Goal: Task Accomplishment & Management: Complete application form

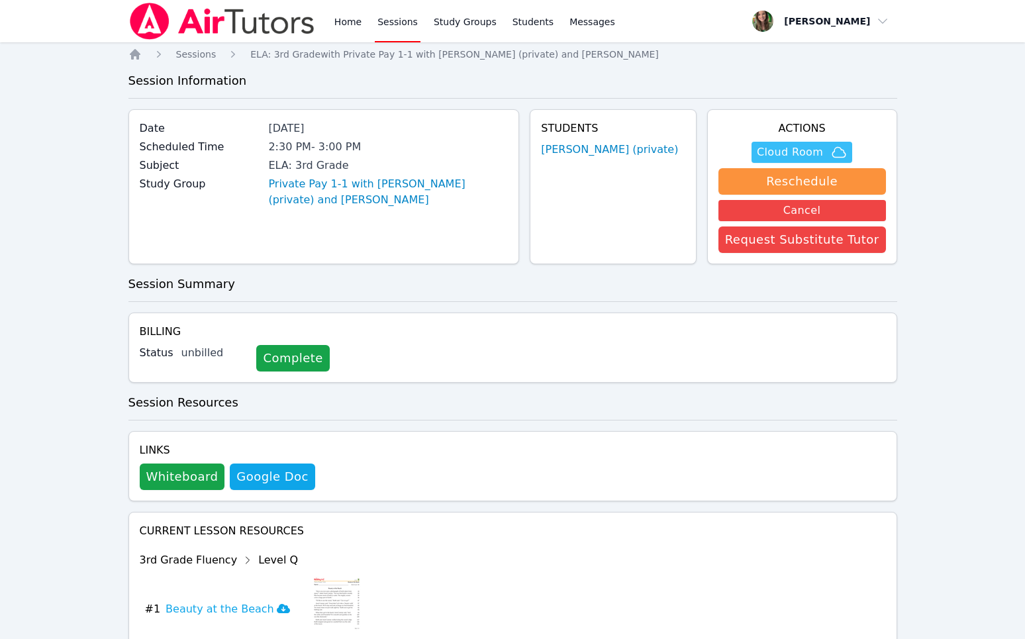
click at [837, 156] on icon "button" at bounding box center [839, 152] width 13 height 10
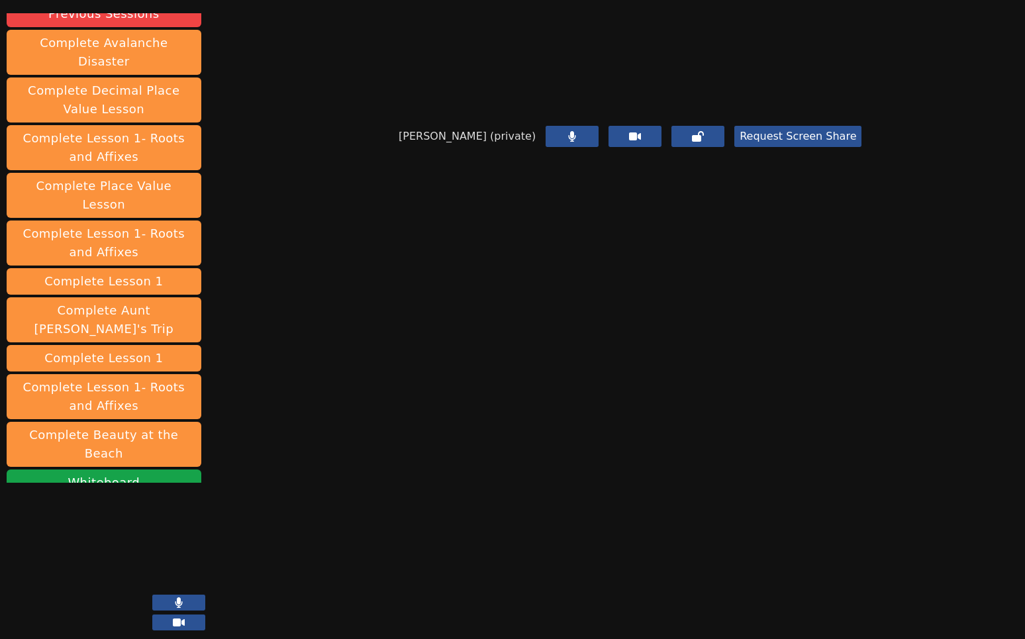
scroll to position [161, 0]
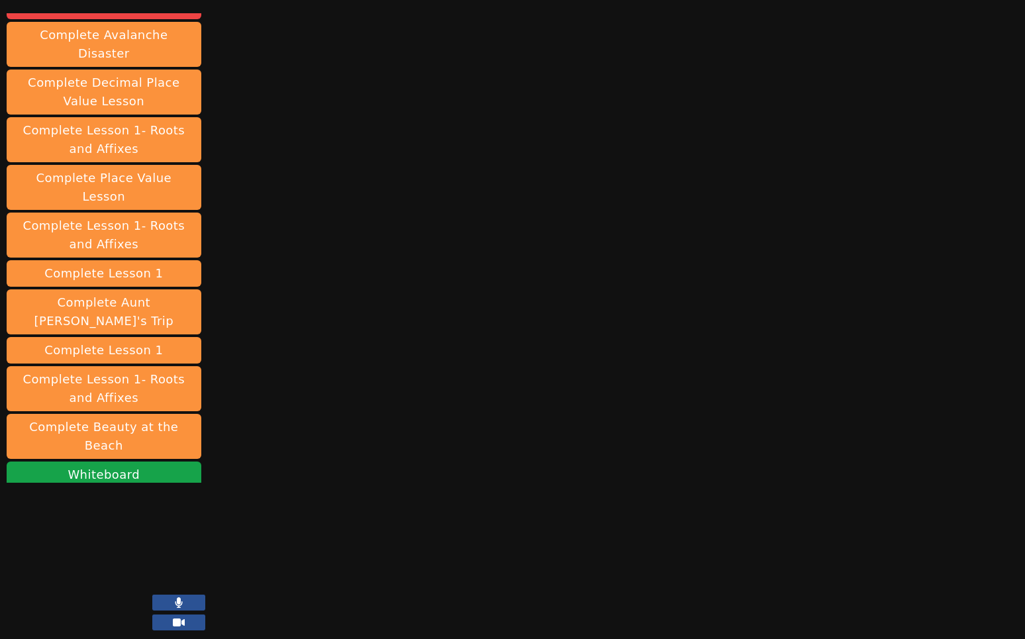
click at [113, 520] on button "End Session" at bounding box center [104, 533] width 195 height 26
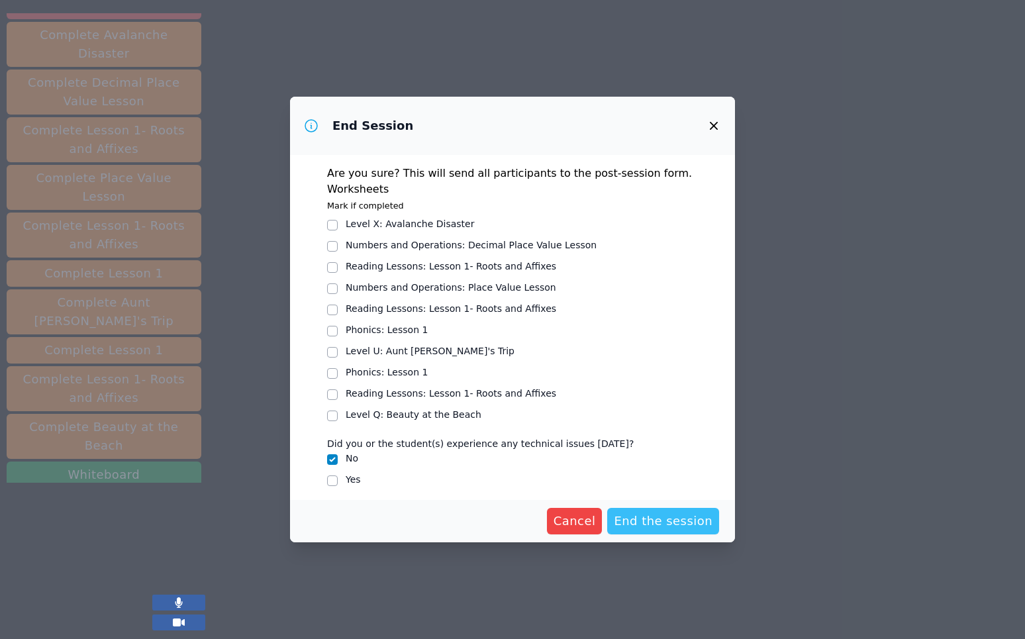
click at [667, 526] on span "End the session" at bounding box center [663, 521] width 99 height 19
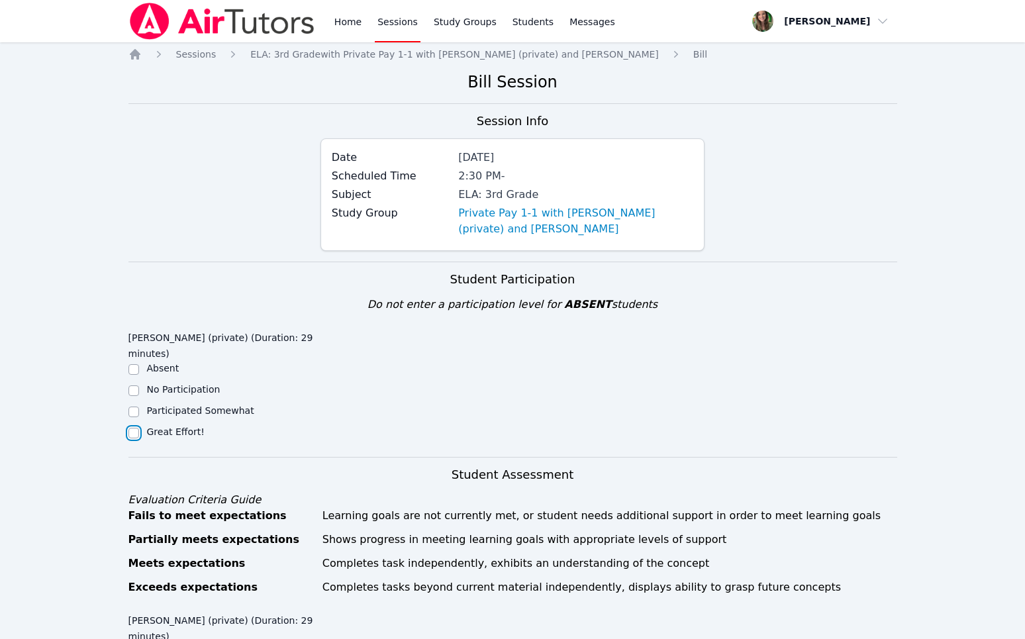
click at [133, 430] on input "Great Effort!" at bounding box center [133, 433] width 11 height 11
checkbox input "true"
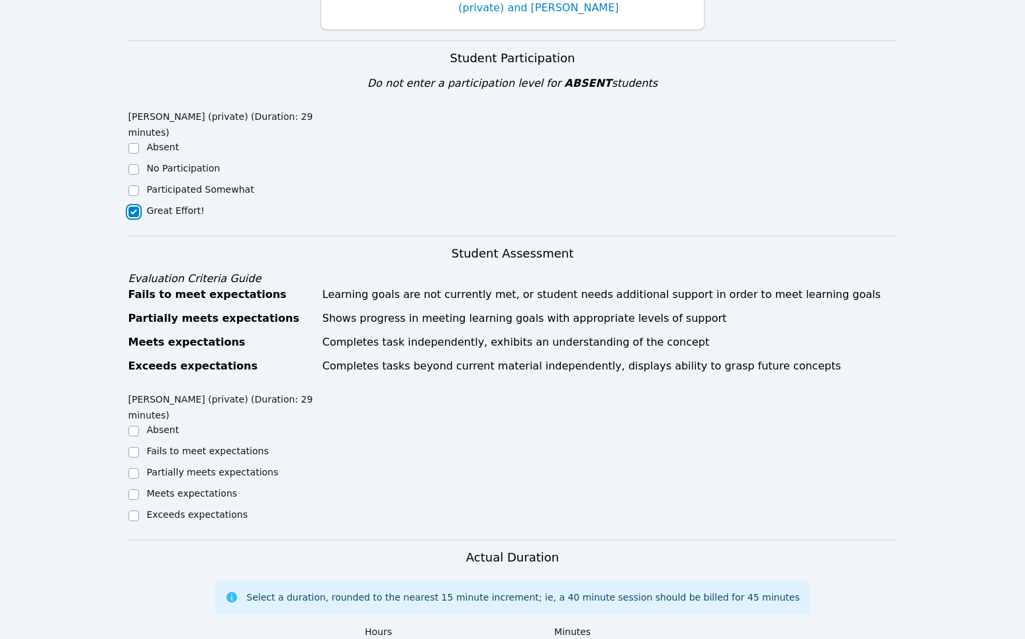
scroll to position [246, 0]
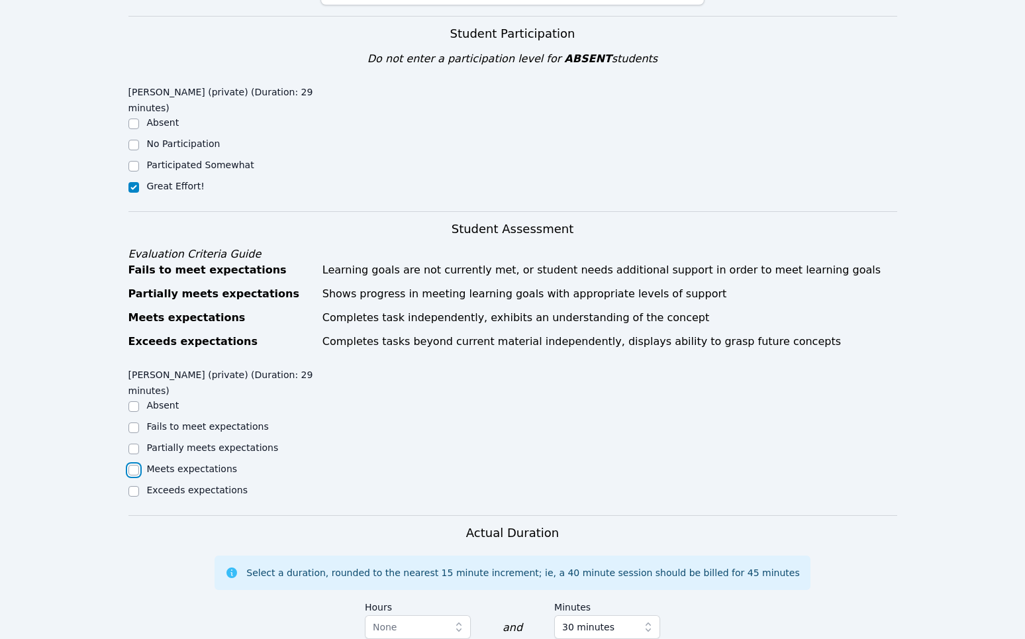
click at [133, 465] on input "Meets expectations" at bounding box center [133, 470] width 11 height 11
checkbox input "true"
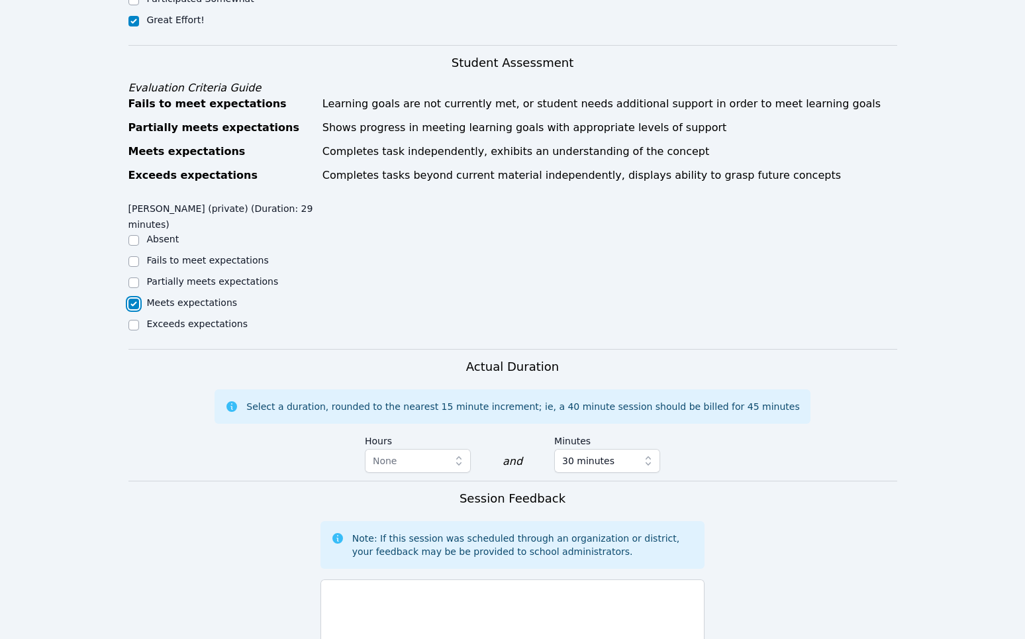
scroll to position [511, 0]
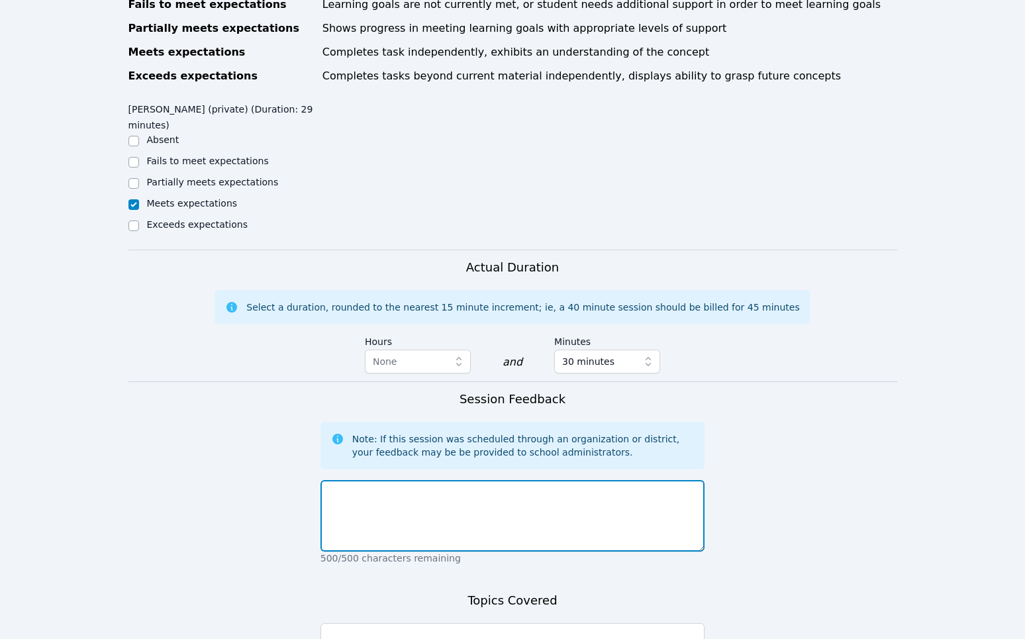
click at [410, 535] on textarea at bounding box center [512, 515] width 385 height 71
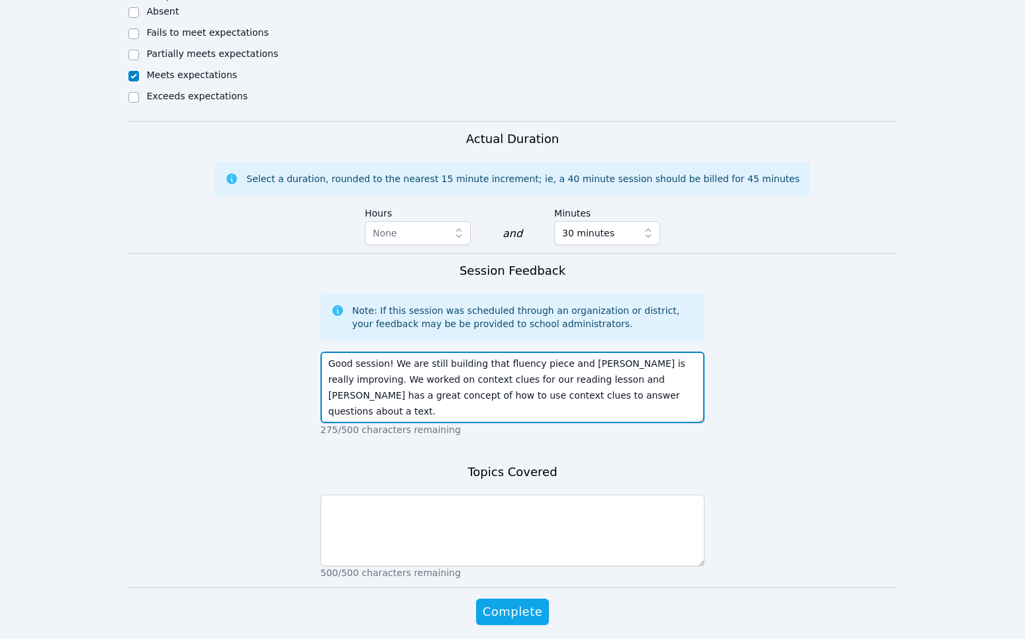
scroll to position [689, 0]
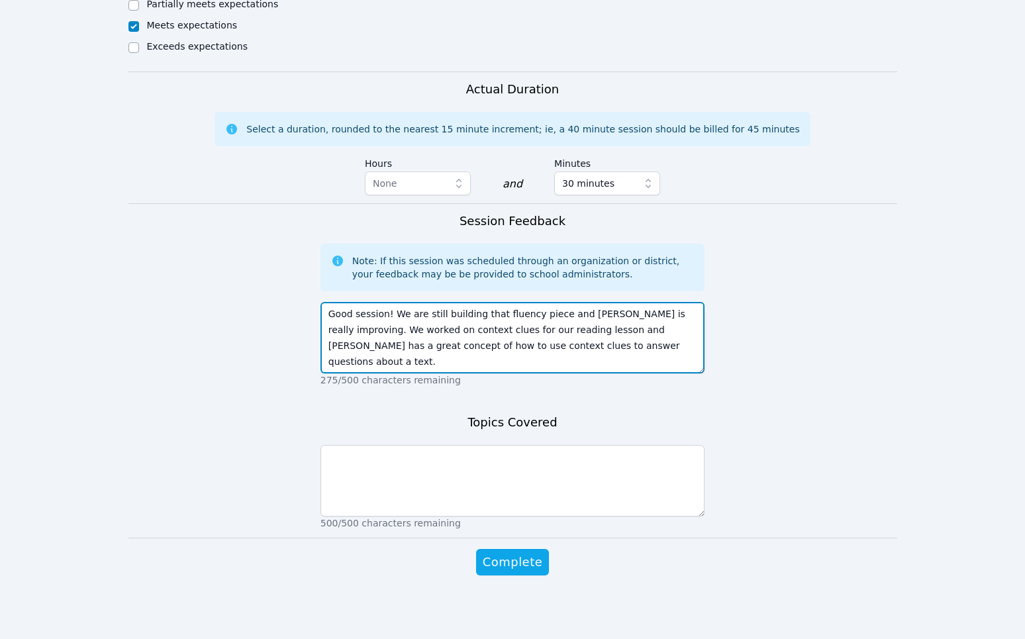
type textarea "Good session! We are still building that fluency piece and [PERSON_NAME] is rea…"
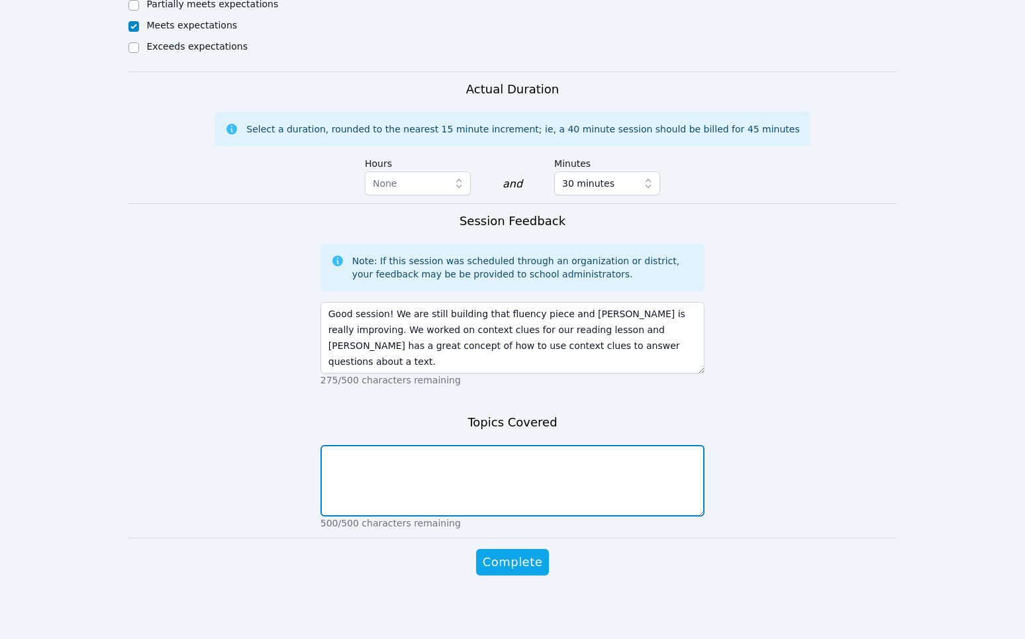
click at [391, 480] on textarea at bounding box center [512, 480] width 385 height 71
type textarea "Fluency and context clues"
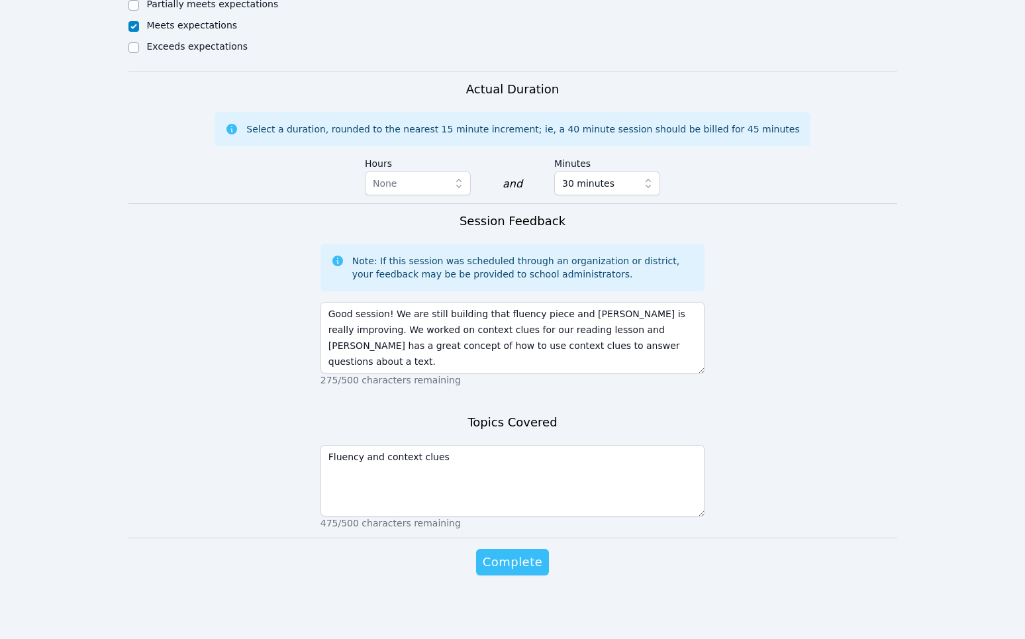
click at [496, 559] on span "Complete" at bounding box center [513, 562] width 60 height 19
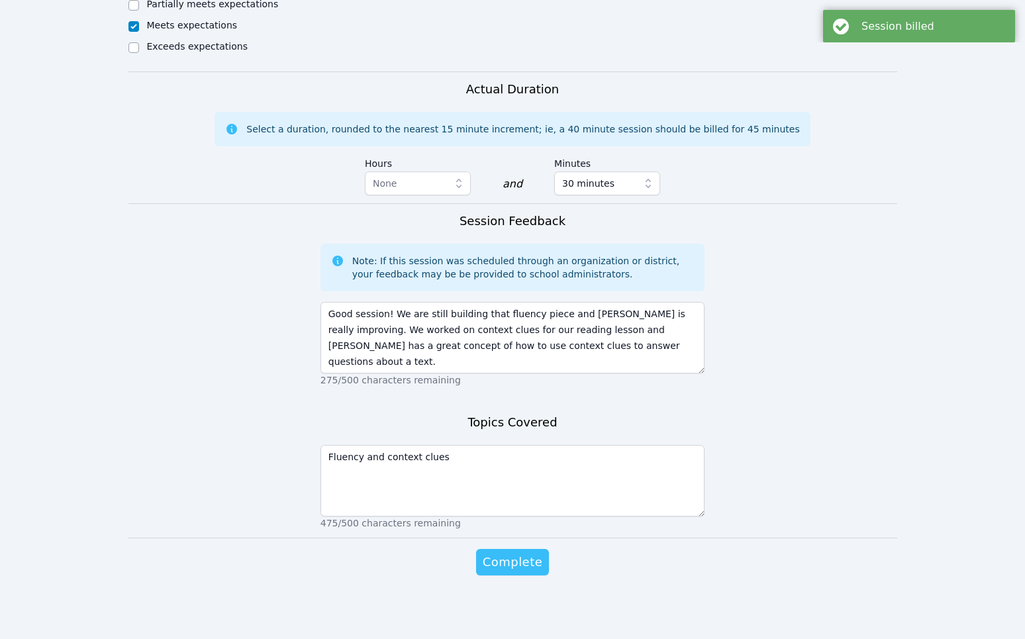
scroll to position [0, 0]
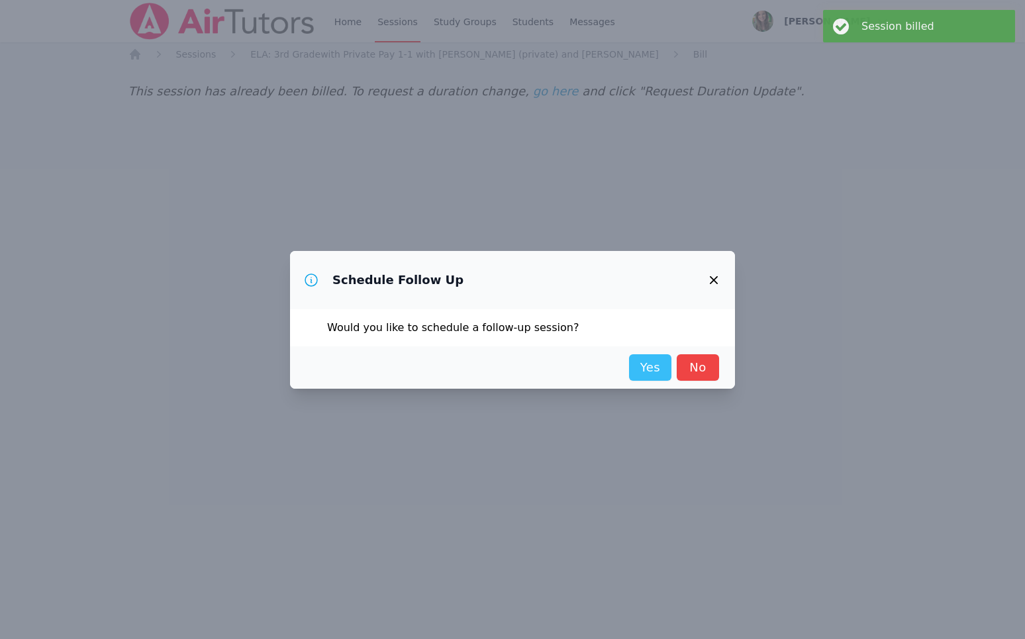
click at [649, 363] on link "Yes" at bounding box center [650, 367] width 42 height 26
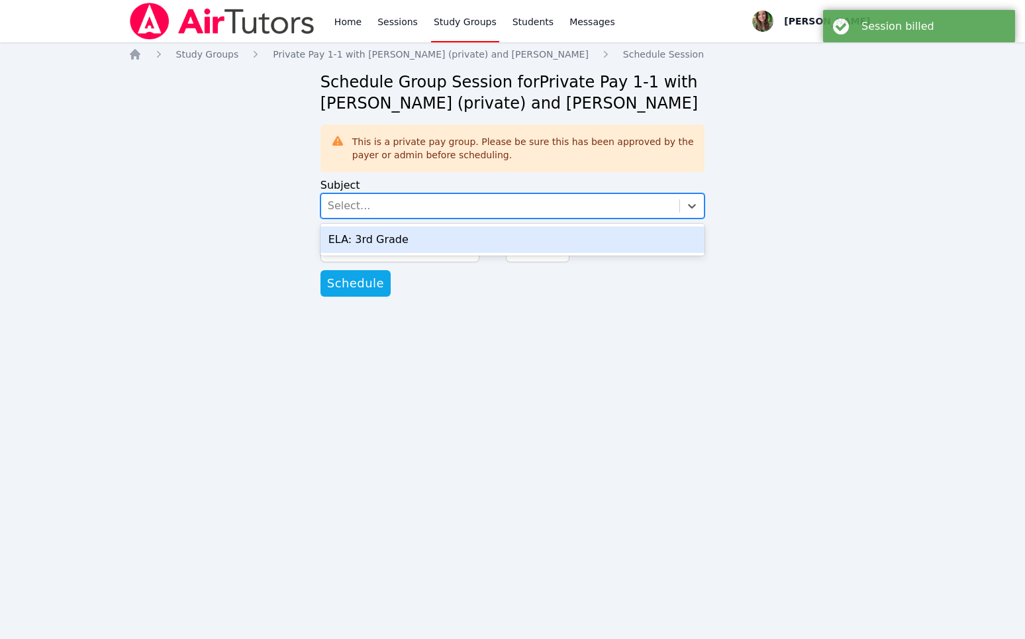
click at [364, 206] on div "Select..." at bounding box center [349, 206] width 43 height 16
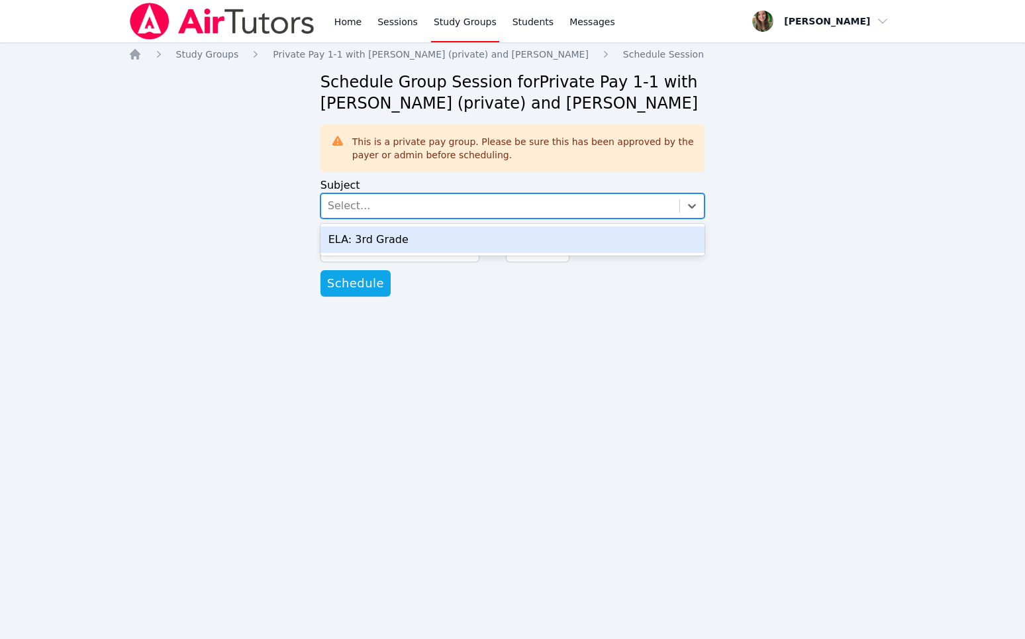
click at [381, 237] on div "ELA: 3rd Grade" at bounding box center [512, 239] width 385 height 26
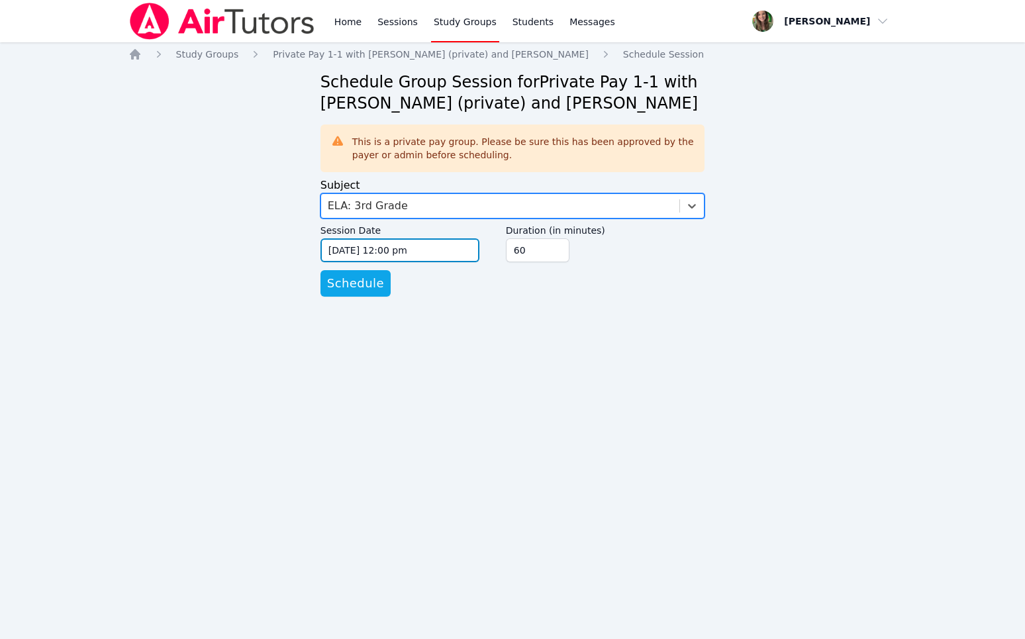
click at [349, 250] on input "[DATE] 12:00 pm" at bounding box center [399, 250] width 159 height 24
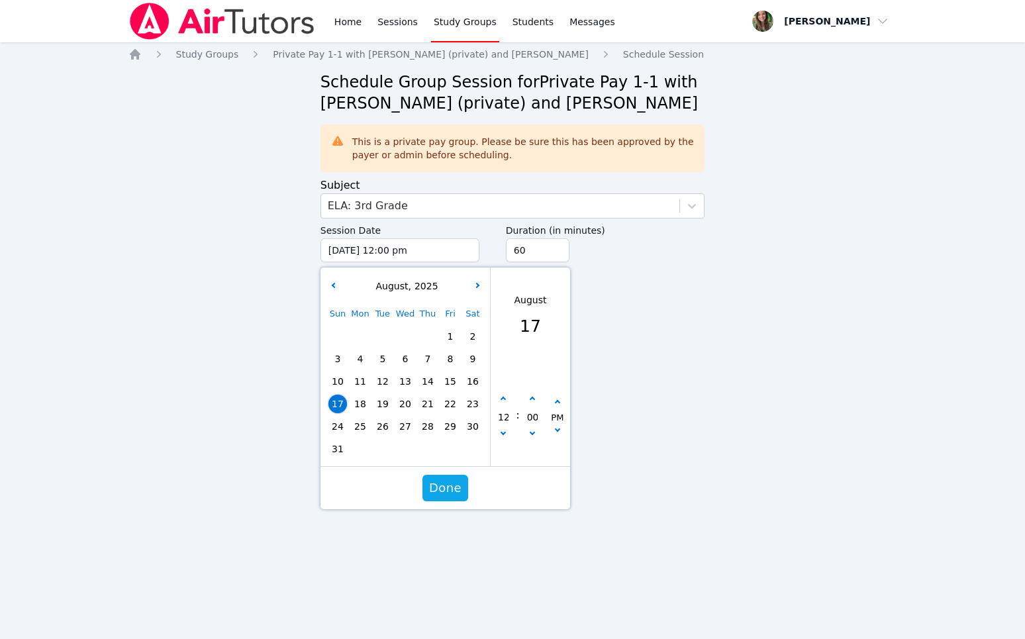
click at [383, 379] on span "12" at bounding box center [382, 381] width 19 height 19
click at [502, 396] on button "button" at bounding box center [502, 399] width 13 height 13
type input "[DATE] 01:00 pm"
type input "01"
click at [502, 391] on div "01 : 00 PM" at bounding box center [530, 417] width 79 height 98
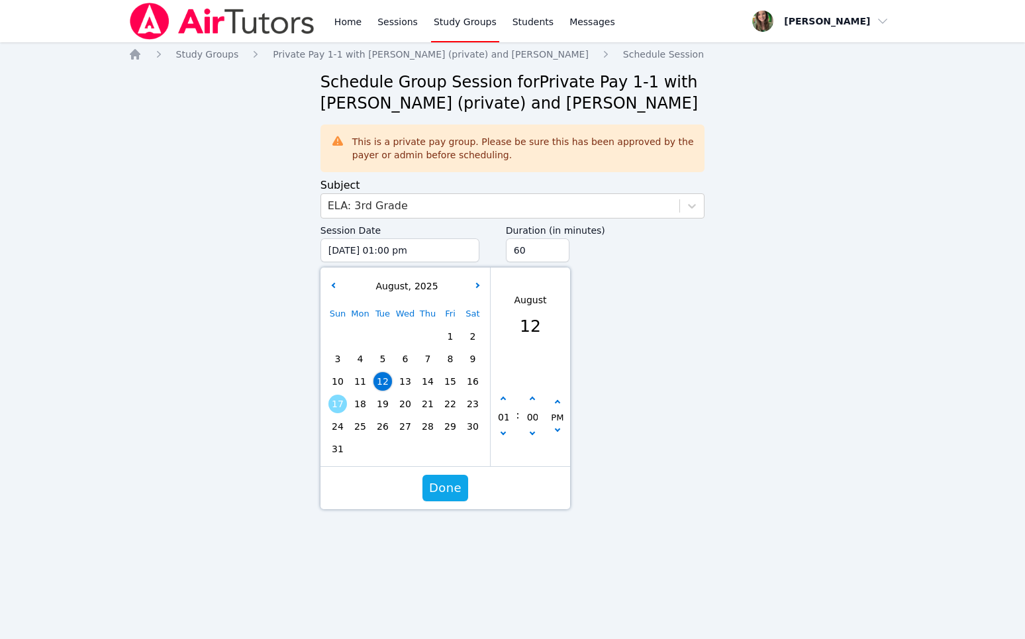
click at [502, 391] on div "01 : 00 PM" at bounding box center [530, 417] width 79 height 98
click at [502, 399] on icon "button" at bounding box center [502, 399] width 5 height 5
type input "[DATE] 02:00 pm"
type input "02"
click at [502, 399] on icon "button" at bounding box center [502, 399] width 5 height 5
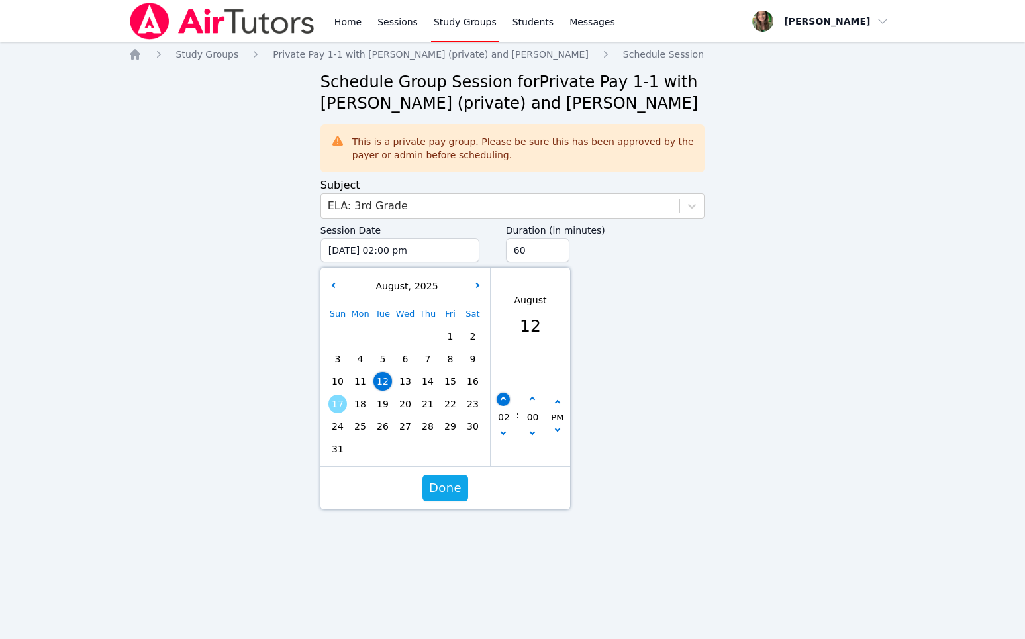
type input "[DATE] 03:00 pm"
type input "03"
click at [502, 399] on icon "button" at bounding box center [502, 399] width 5 height 5
type input "[DATE] 04:00 pm"
type input "04"
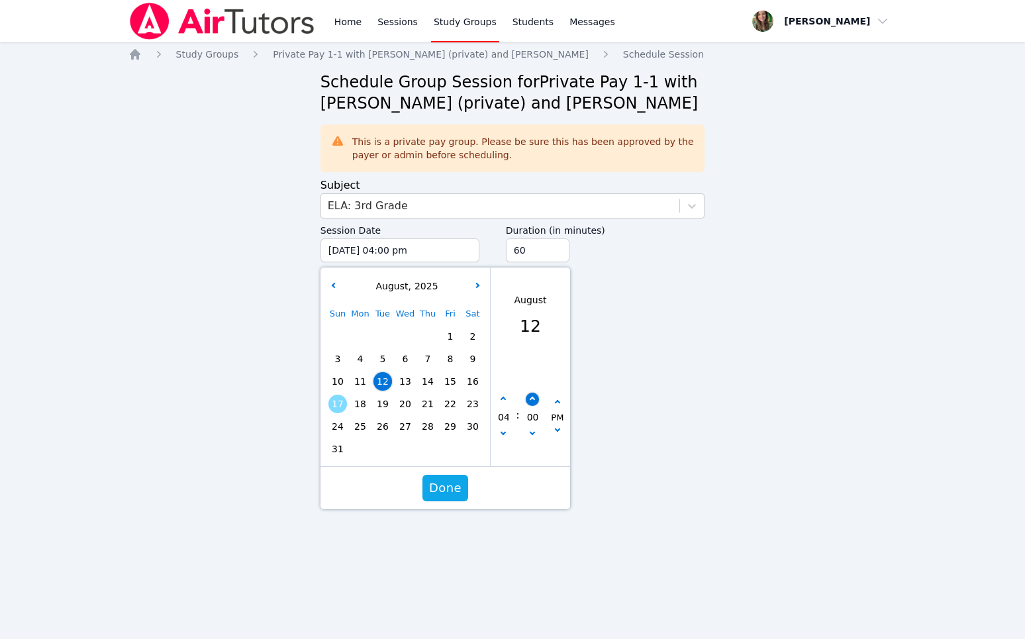
click at [531, 399] on icon "button" at bounding box center [531, 399] width 5 height 5
type input "[DATE] 04:05 pm"
type input "05"
click at [531, 399] on icon "button" at bounding box center [531, 399] width 5 height 5
type input "[DATE] 04:10 pm"
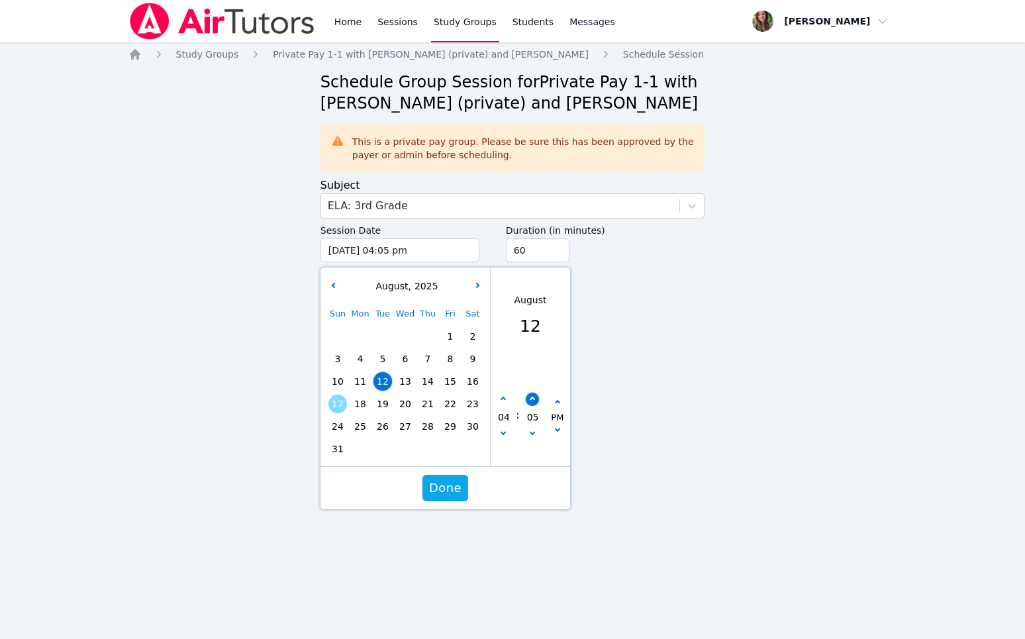
type input "10"
click at [533, 429] on button "button" at bounding box center [531, 434] width 13 height 13
type input "[DATE] 04:05 pm"
type input "05"
click at [457, 481] on span "Done" at bounding box center [445, 488] width 32 height 19
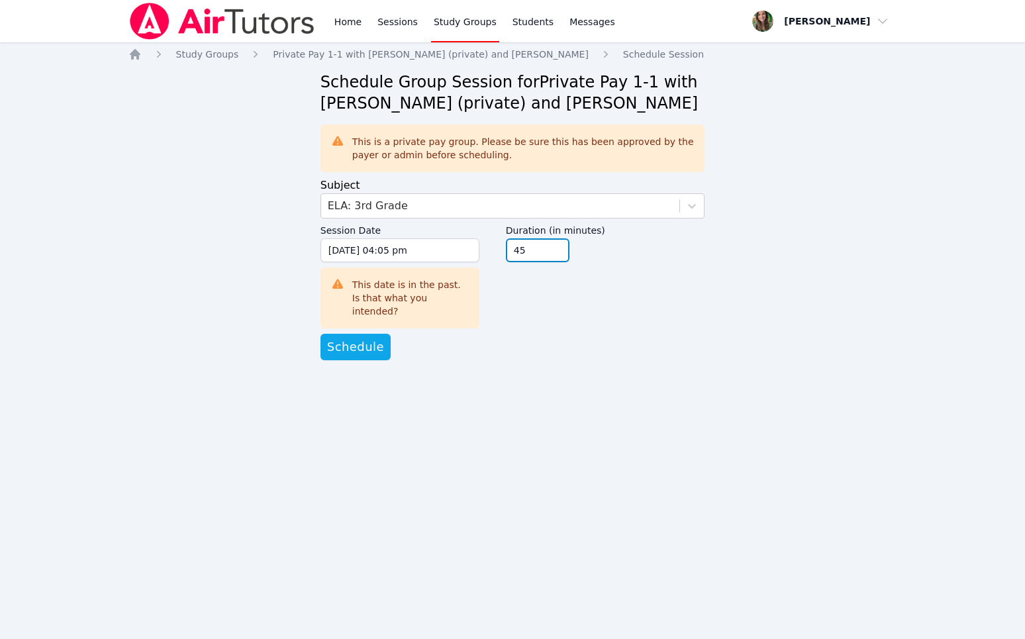
click at [558, 256] on input "45" at bounding box center [538, 250] width 64 height 24
type input "30"
click at [554, 254] on input "30" at bounding box center [538, 250] width 64 height 24
click at [352, 251] on input "[DATE] 04:05 pm" at bounding box center [399, 250] width 159 height 24
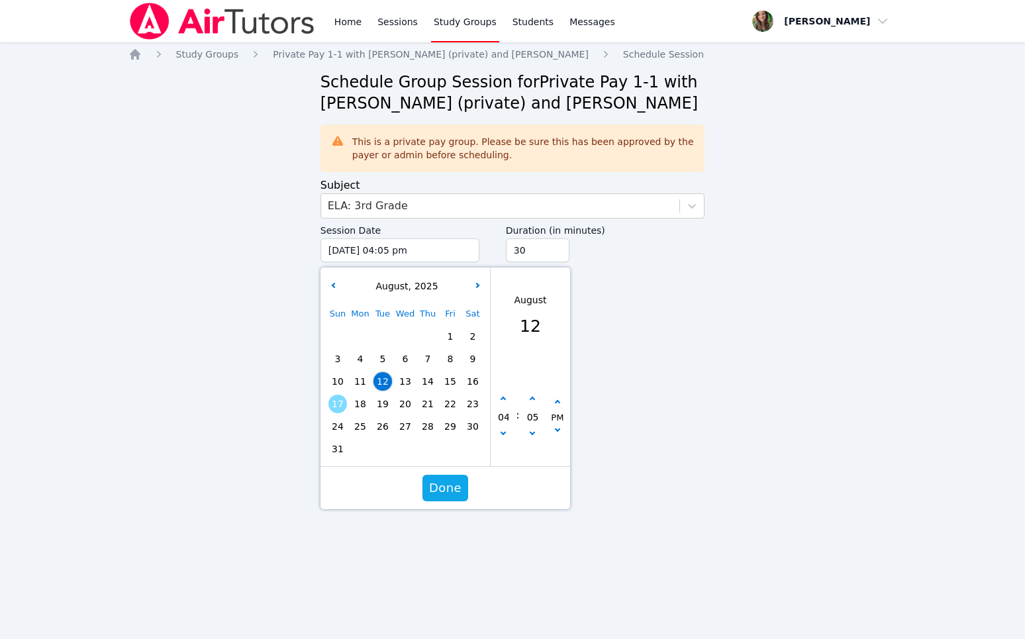
click at [373, 404] on span "19" at bounding box center [382, 404] width 19 height 19
type input "[DATE] 04:05 pm"
click at [437, 492] on span "Done" at bounding box center [445, 488] width 32 height 19
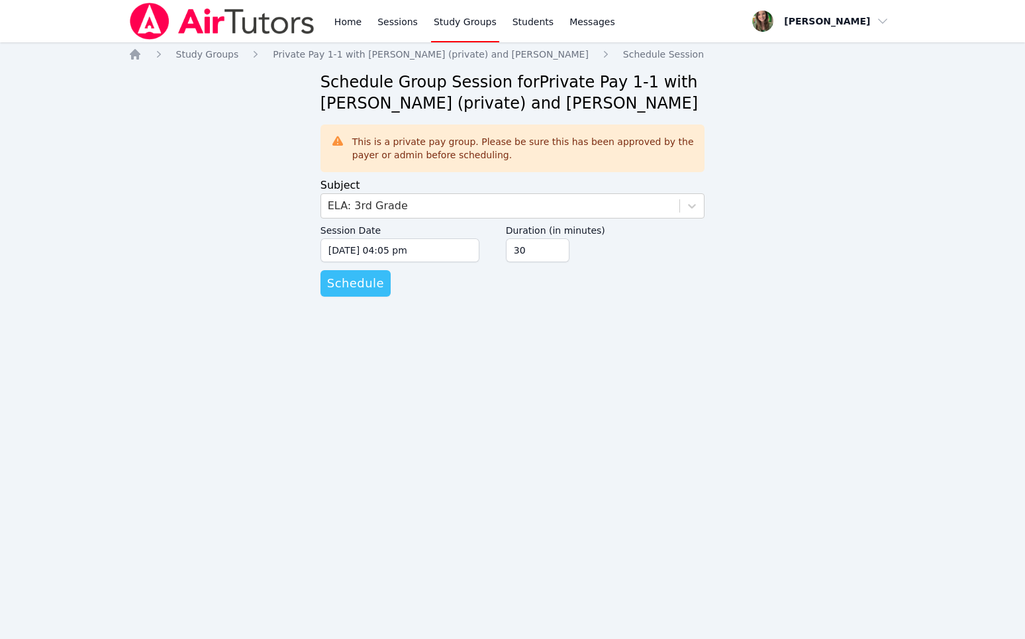
click at [355, 286] on span "Schedule" at bounding box center [355, 283] width 57 height 19
